Goal: Connect with others: Establish contact or relationships with other users

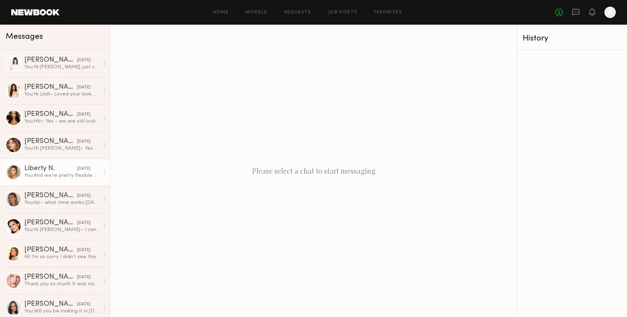
click at [43, 165] on div "Liberty N." at bounding box center [50, 168] width 53 height 7
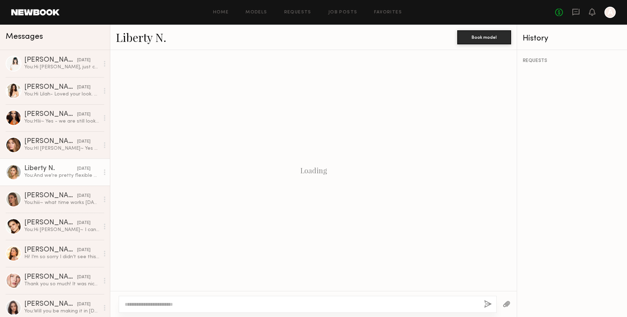
click at [11, 171] on div at bounding box center [14, 172] width 16 height 16
click at [34, 171] on div "Liberty N." at bounding box center [50, 168] width 53 height 7
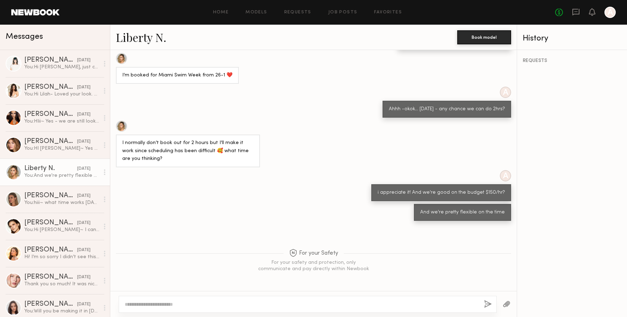
click at [152, 35] on link "Liberty N." at bounding box center [141, 37] width 50 height 15
